Goal: Task Accomplishment & Management: Complete application form

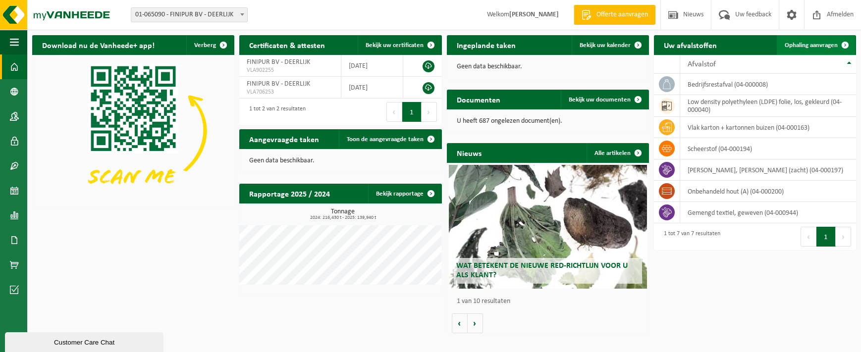
click at [801, 43] on span "Ophaling aanvragen" at bounding box center [811, 45] width 53 height 6
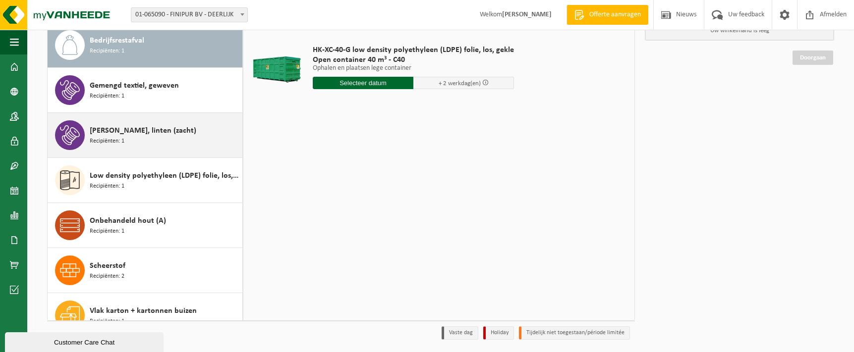
click at [155, 130] on span "Jute doek, linten (zacht)" at bounding box center [143, 131] width 107 height 12
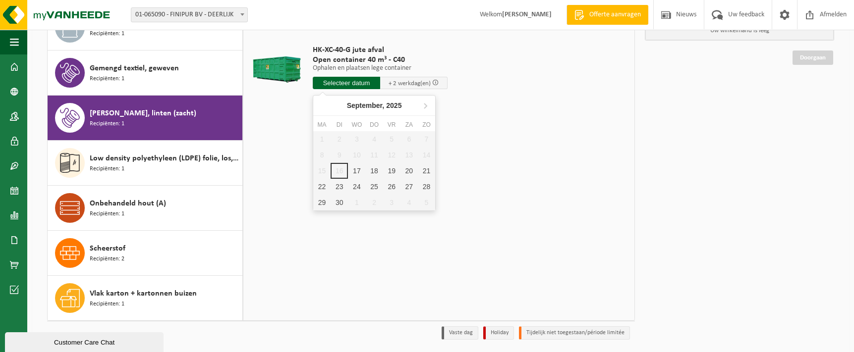
click at [356, 85] on input "text" at bounding box center [346, 83] width 67 height 12
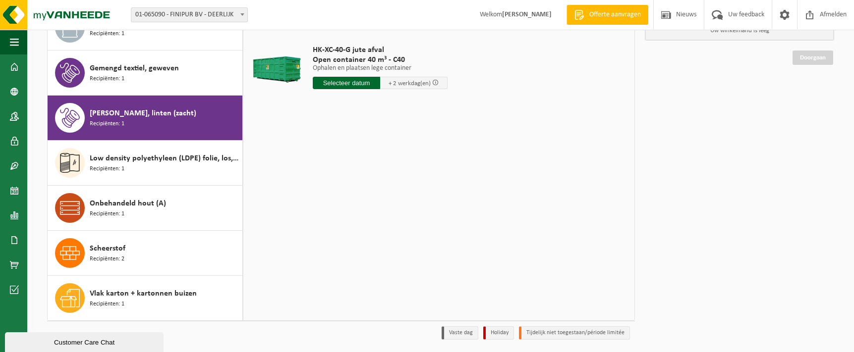
click at [349, 78] on input "text" at bounding box center [346, 83] width 67 height 12
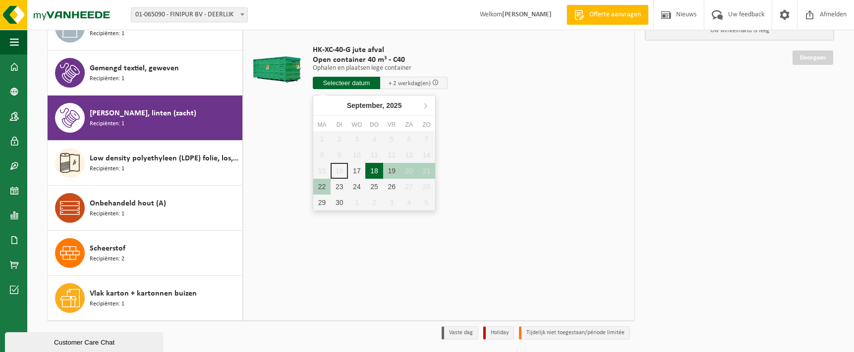
click at [378, 173] on div "18" at bounding box center [373, 171] width 17 height 16
type input "Van 2025-09-18"
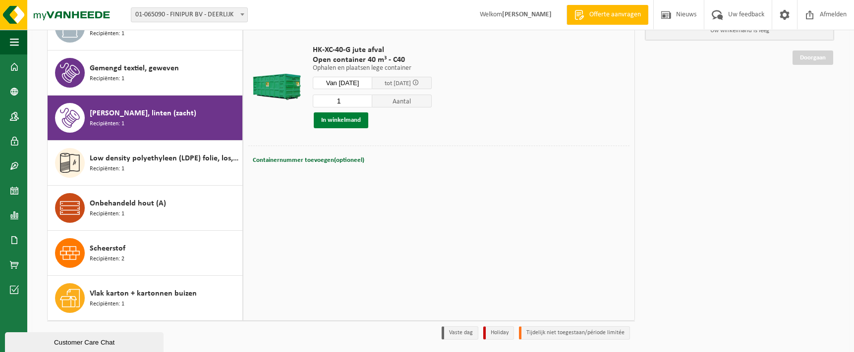
click at [346, 119] on button "In winkelmand" at bounding box center [341, 121] width 55 height 16
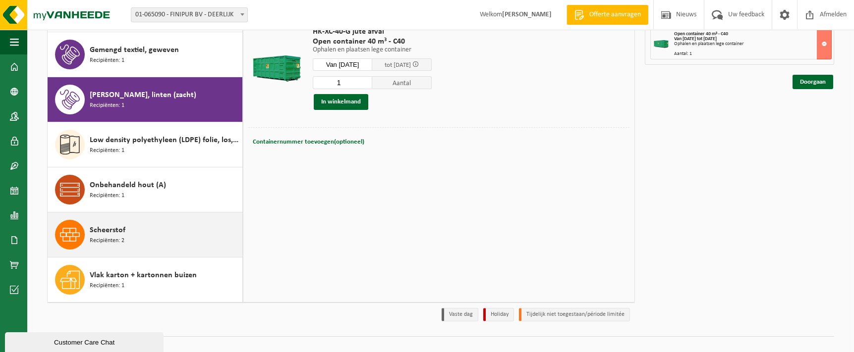
scroll to position [132, 0]
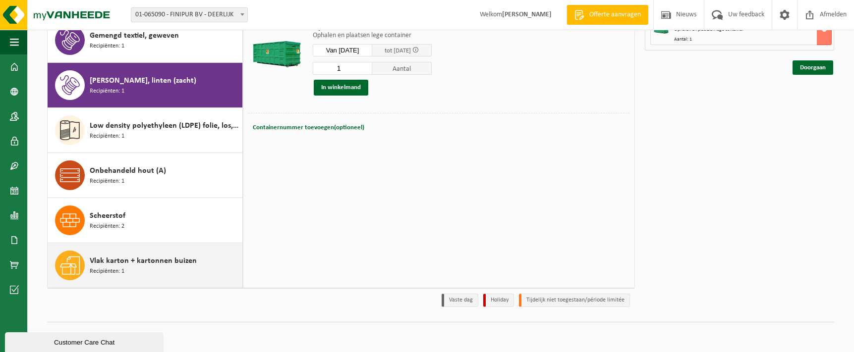
click at [143, 262] on span "Vlak karton + kartonnen buizen" at bounding box center [143, 261] width 107 height 12
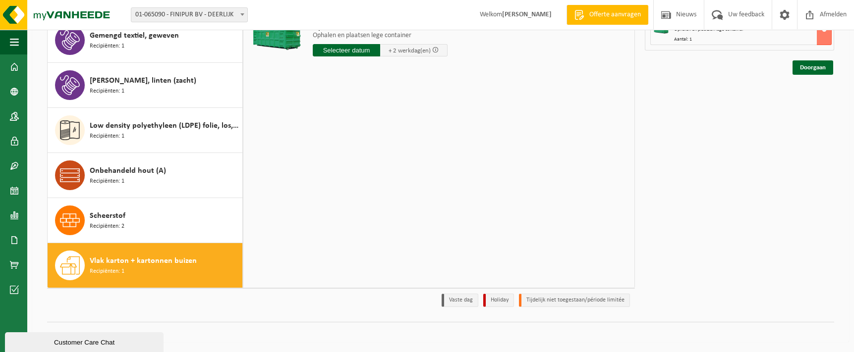
click at [352, 51] on input "text" at bounding box center [346, 50] width 67 height 12
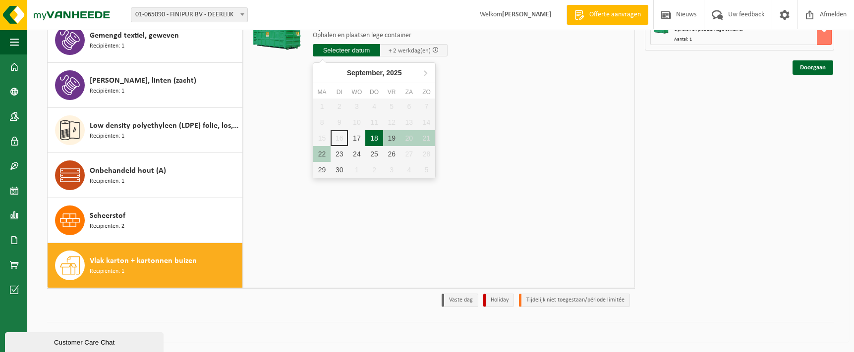
click at [375, 140] on div "18" at bounding box center [373, 138] width 17 height 16
type input "Van 2025-09-18"
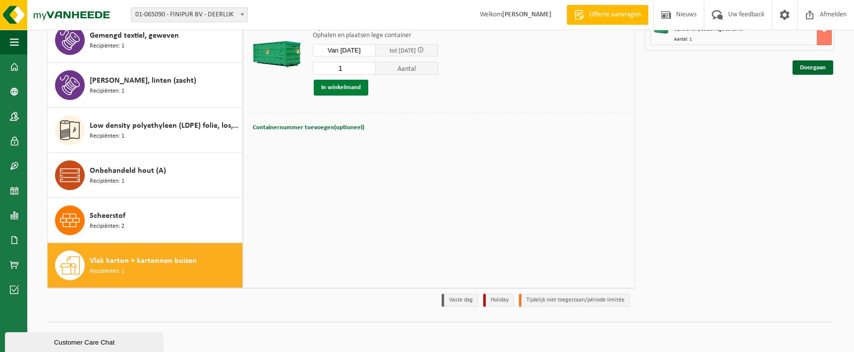
click at [358, 88] on button "In winkelmand" at bounding box center [341, 88] width 55 height 16
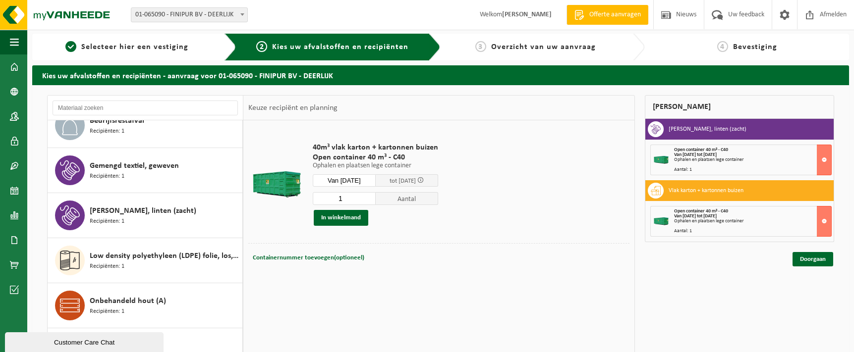
scroll to position [0, 0]
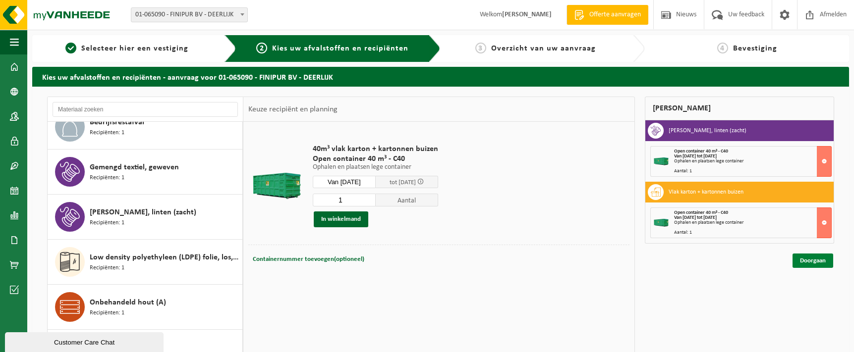
click at [807, 265] on link "Doorgaan" at bounding box center [812, 261] width 41 height 14
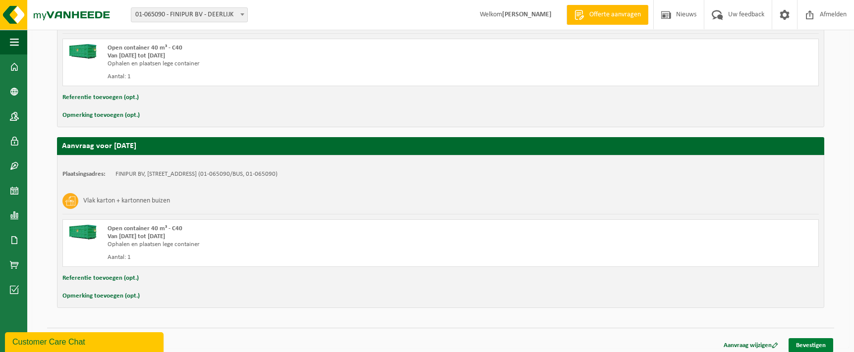
scroll to position [254, 0]
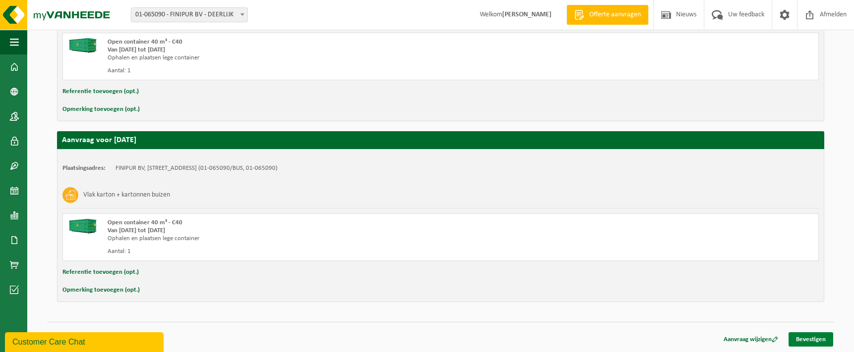
click at [815, 335] on link "Bevestigen" at bounding box center [811, 340] width 45 height 14
